Goal: Transaction & Acquisition: Purchase product/service

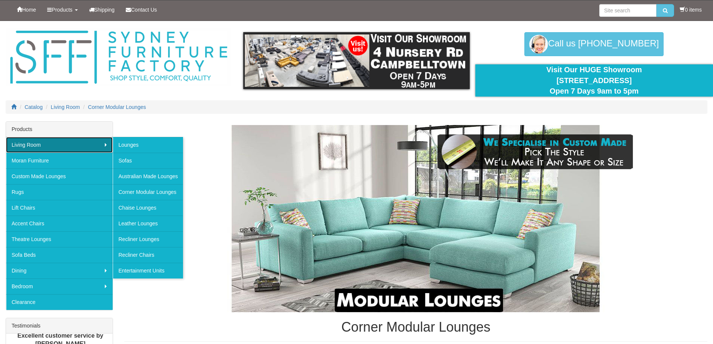
click at [69, 147] on link "Living Room" at bounding box center [59, 145] width 107 height 16
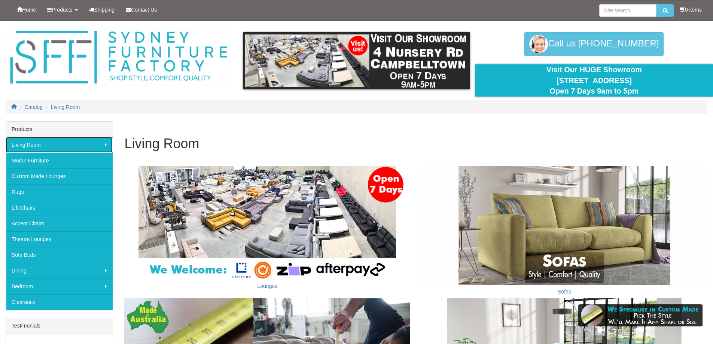
click at [69, 147] on link "Living Room" at bounding box center [59, 145] width 107 height 16
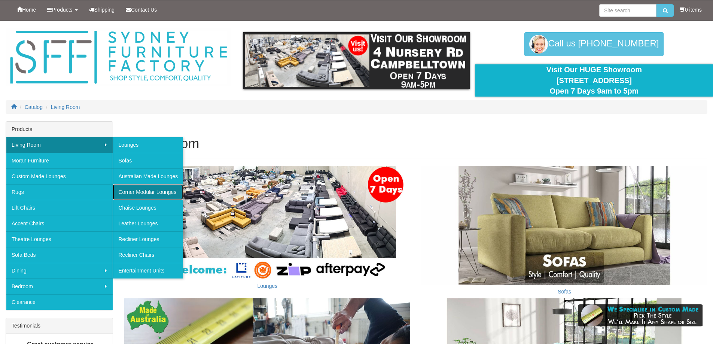
click at [128, 193] on link "Corner Modular Lounges" at bounding box center [148, 192] width 70 height 16
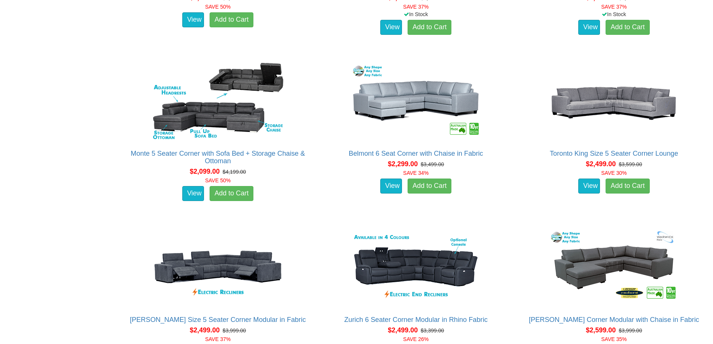
scroll to position [611, 0]
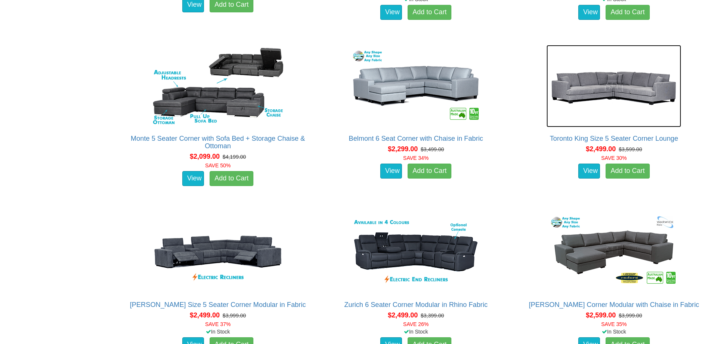
click at [595, 79] on img at bounding box center [613, 86] width 135 height 82
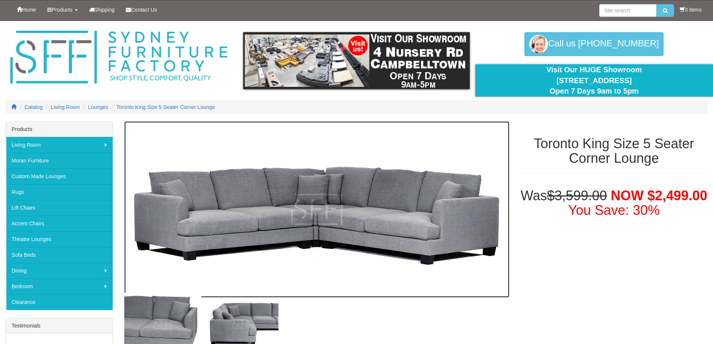
click at [293, 150] on img at bounding box center [316, 209] width 385 height 176
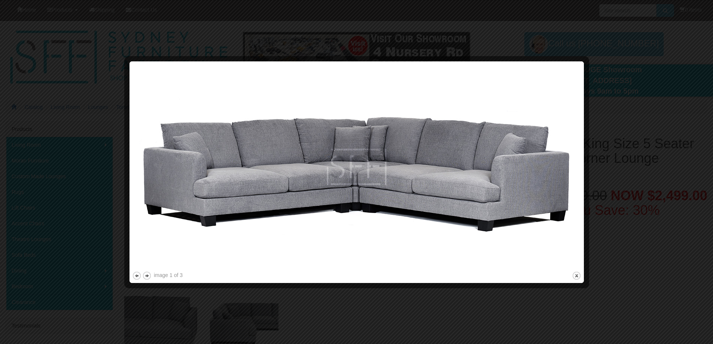
click at [519, 121] on img at bounding box center [356, 167] width 449 height 206
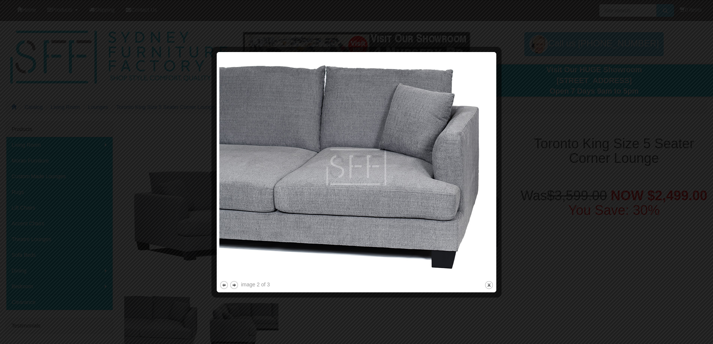
click at [543, 89] on div at bounding box center [356, 172] width 713 height 344
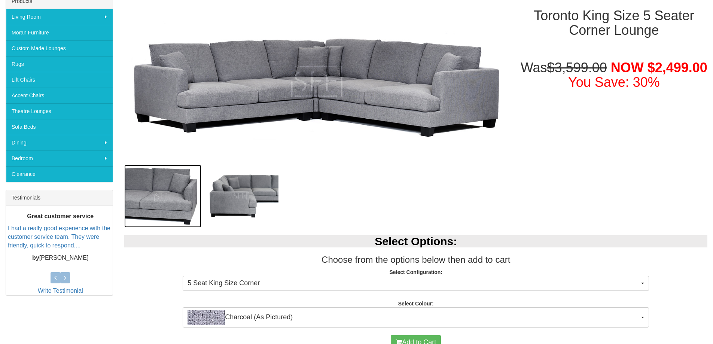
scroll to position [186, 0]
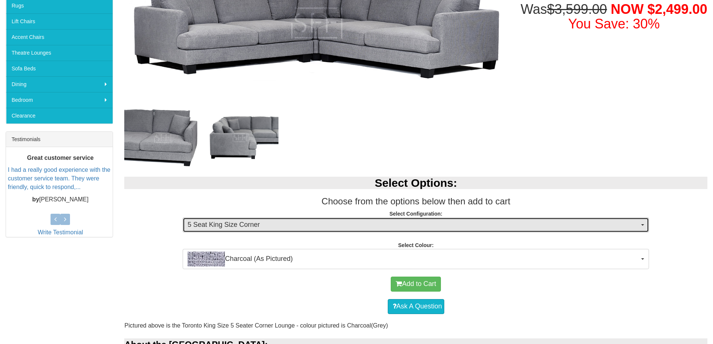
click at [212, 224] on span "5 Seat King Size Corner" at bounding box center [413, 225] width 452 height 10
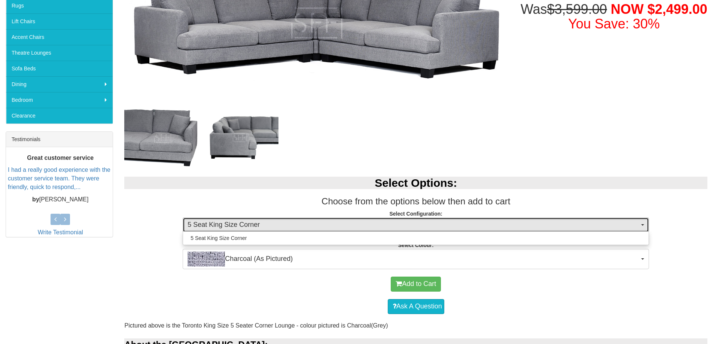
click at [212, 224] on span "5 Seat King Size Corner" at bounding box center [413, 225] width 452 height 10
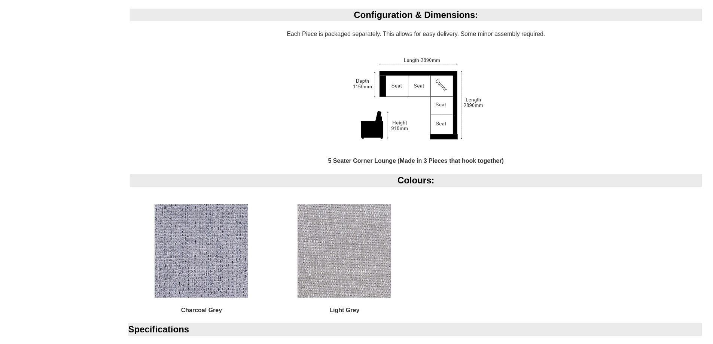
scroll to position [710, 0]
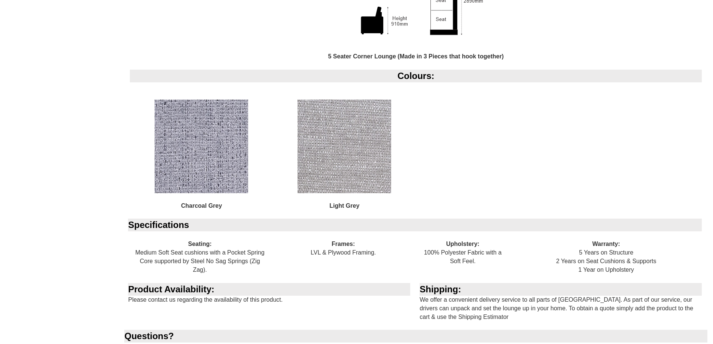
click at [333, 162] on img at bounding box center [344, 147] width 94 height 94
click at [358, 153] on img at bounding box center [344, 147] width 94 height 94
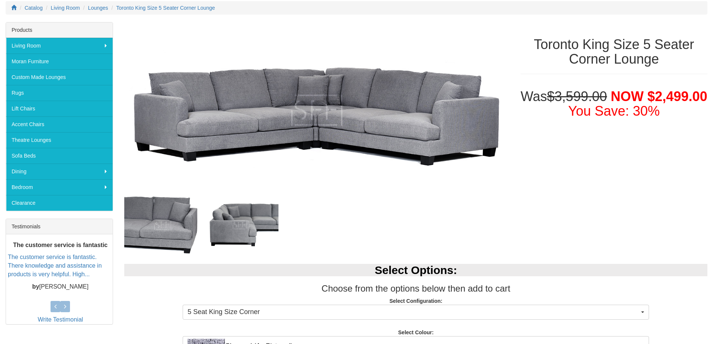
scroll to position [186, 0]
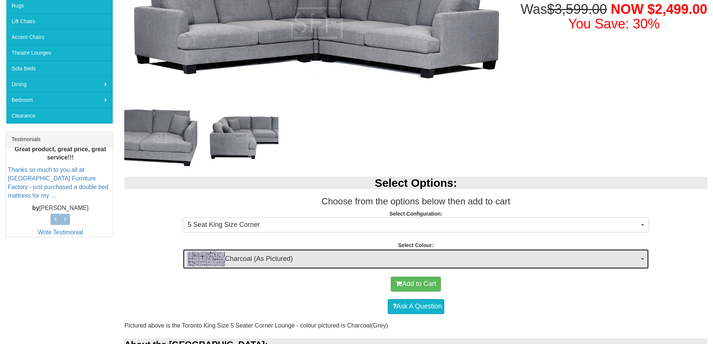
click at [636, 258] on span "Charcoal (As Pictured)" at bounding box center [413, 258] width 452 height 15
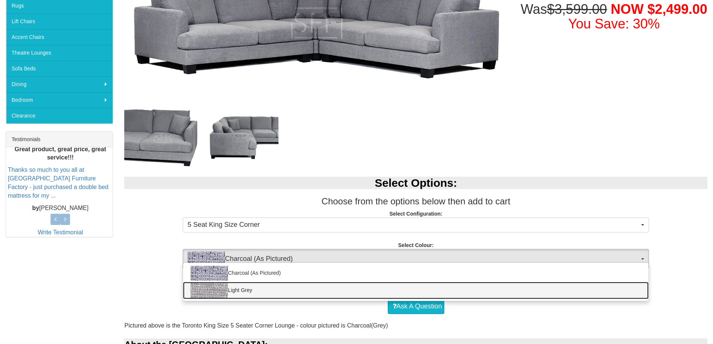
click at [250, 293] on link "Light Grey" at bounding box center [415, 290] width 465 height 17
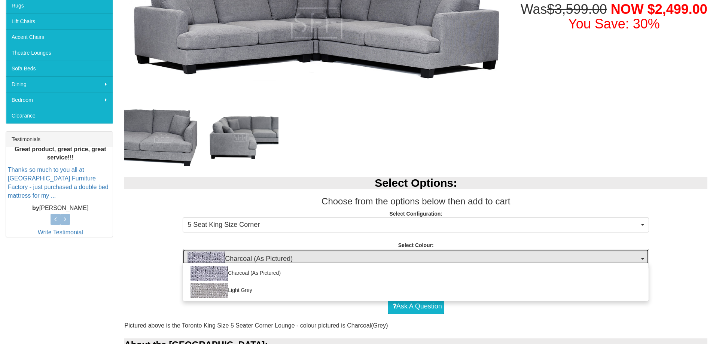
select select "1489"
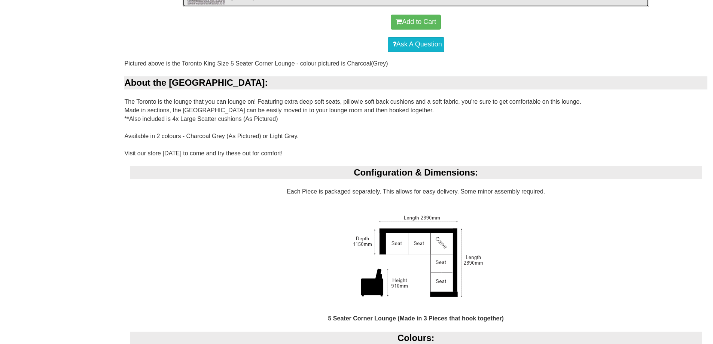
scroll to position [710, 0]
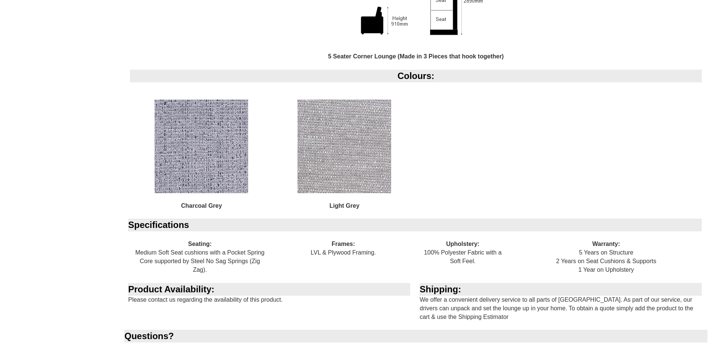
click at [345, 139] on img at bounding box center [344, 147] width 94 height 94
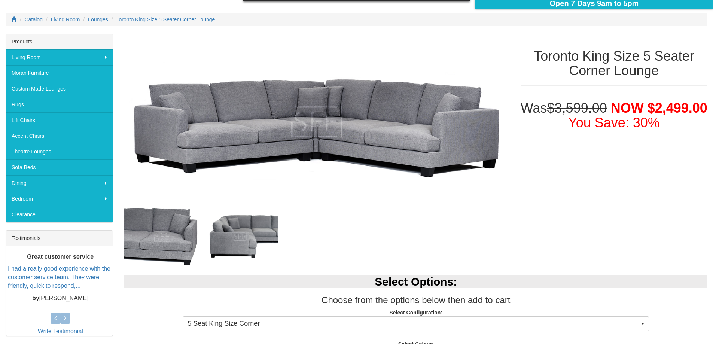
scroll to position [186, 0]
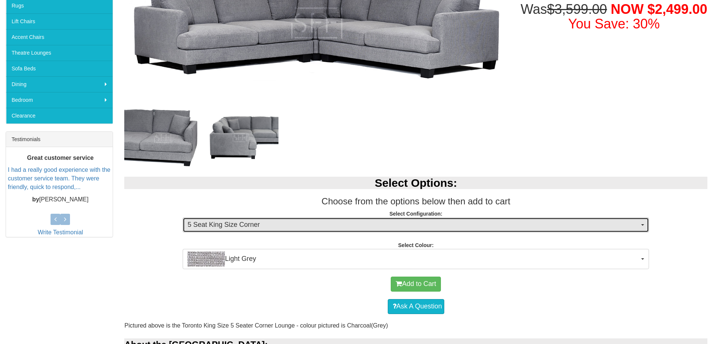
click at [363, 222] on span "5 Seat King Size Corner" at bounding box center [413, 225] width 452 height 10
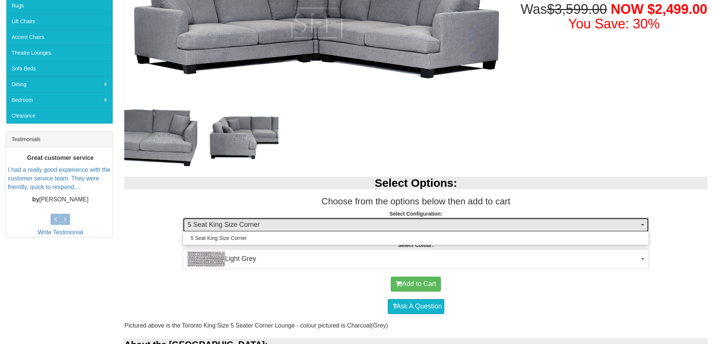
click at [363, 222] on span "5 Seat King Size Corner" at bounding box center [413, 225] width 452 height 10
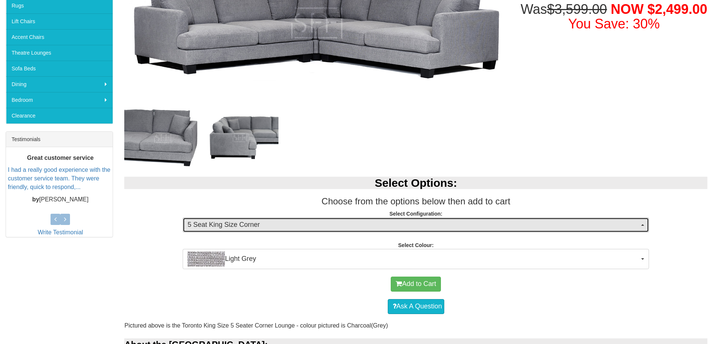
scroll to position [0, 0]
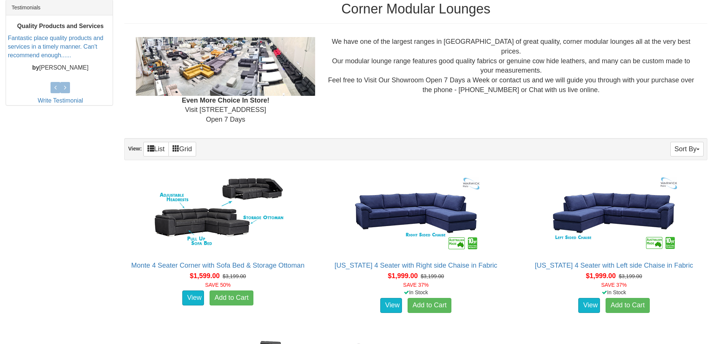
scroll to position [87, 0]
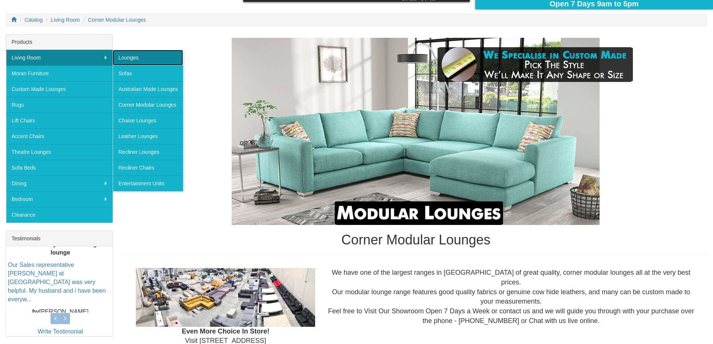
click at [125, 61] on link "Lounges" at bounding box center [148, 58] width 70 height 16
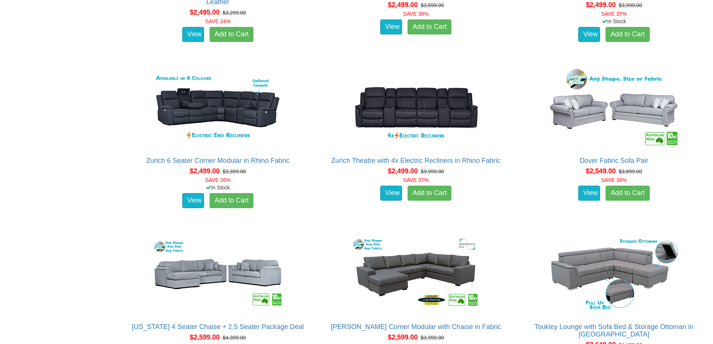
scroll to position [1833, 0]
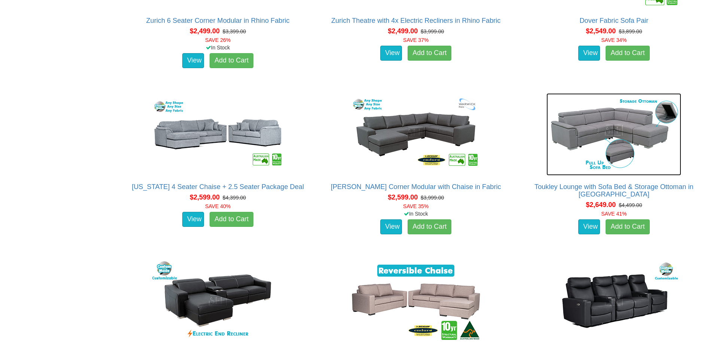
click at [616, 125] on img at bounding box center [613, 134] width 135 height 82
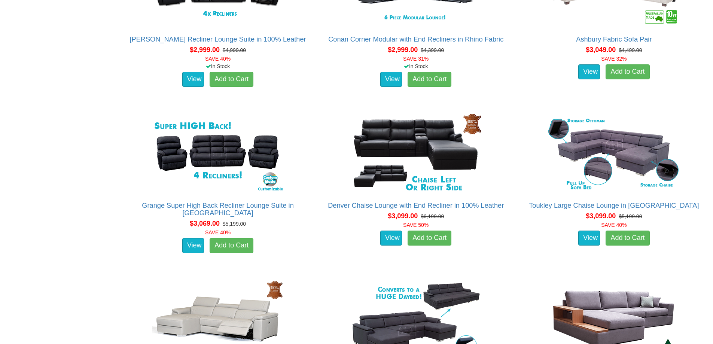
scroll to position [3142, 0]
